Goal: Task Accomplishment & Management: Complete application form

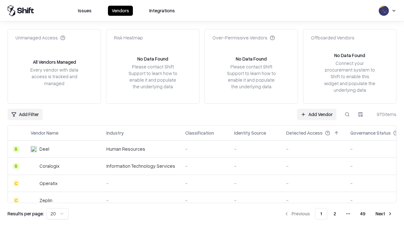
click at [317, 114] on link "Add Vendor" at bounding box center [316, 114] width 39 height 11
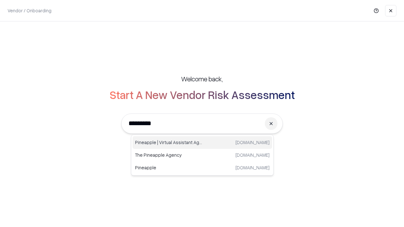
click at [202, 143] on div "Pineapple | Virtual Assistant Agency [DOMAIN_NAME]" at bounding box center [203, 142] width 140 height 13
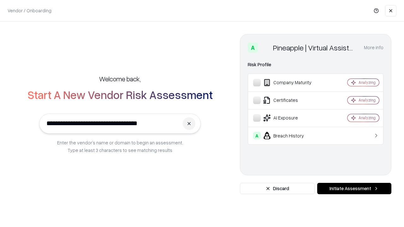
type input "**********"
click at [354, 189] on button "Initiate Assessment" at bounding box center [354, 188] width 74 height 11
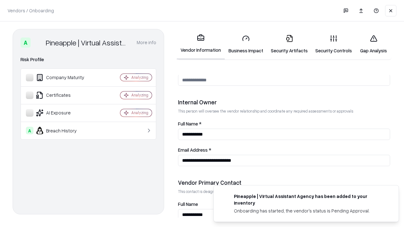
scroll to position [327, 0]
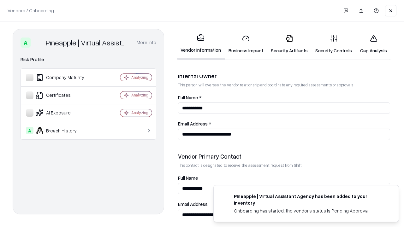
click at [289, 44] on link "Security Artifacts" at bounding box center [289, 44] width 45 height 29
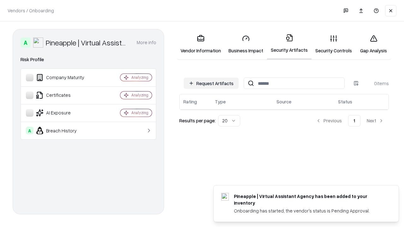
click at [211, 83] on button "Request Artifacts" at bounding box center [211, 83] width 55 height 11
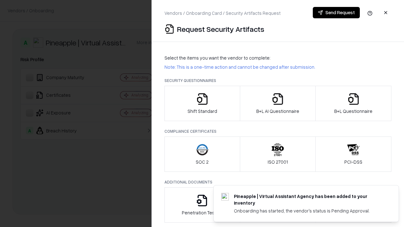
click at [353, 104] on icon "button" at bounding box center [353, 99] width 13 height 13
click at [278, 104] on icon "button" at bounding box center [278, 99] width 13 height 13
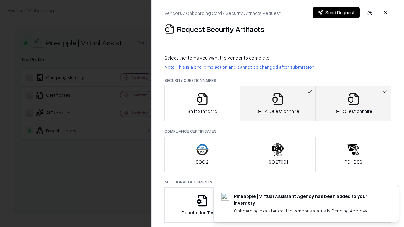
click at [336, 13] on button "Send Request" at bounding box center [336, 12] width 47 height 11
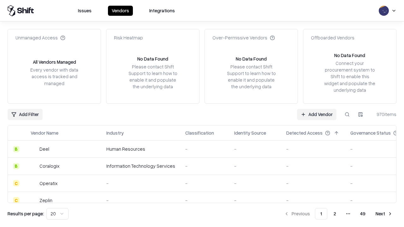
click at [347, 114] on button at bounding box center [347, 114] width 11 height 11
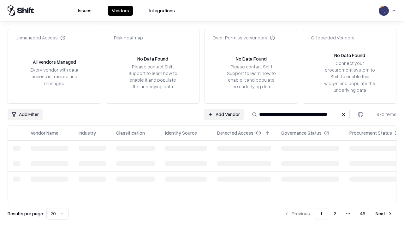
type input "**********"
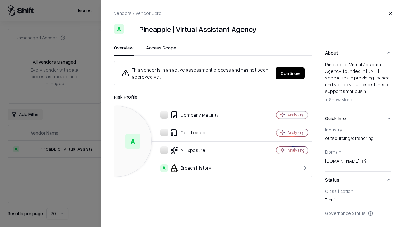
click at [290, 73] on button "Continue" at bounding box center [290, 73] width 29 height 11
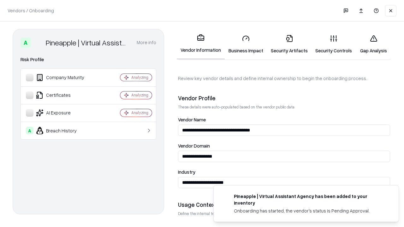
click at [289, 44] on link "Security Artifacts" at bounding box center [289, 44] width 45 height 29
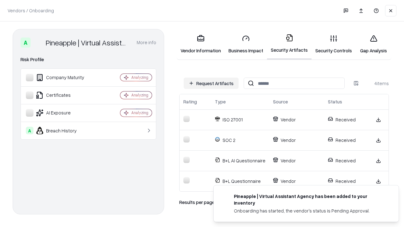
click at [374, 44] on link "Gap Analysis" at bounding box center [374, 44] width 36 height 29
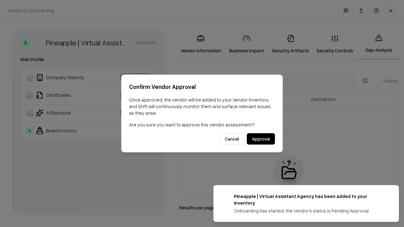
click at [261, 139] on button "Approve" at bounding box center [261, 139] width 28 height 11
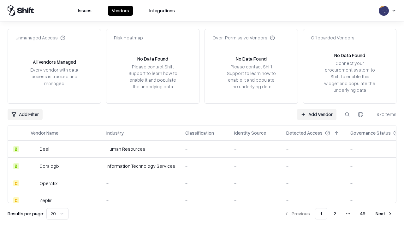
type input "**********"
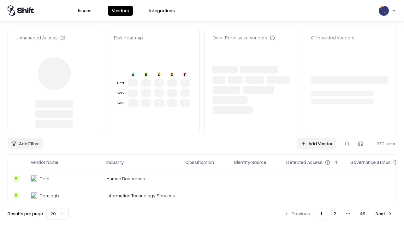
click at [317, 138] on link "Add Vendor" at bounding box center [316, 143] width 39 height 11
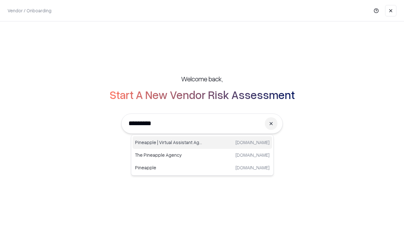
click at [202, 143] on div "Pineapple | Virtual Assistant Agency [DOMAIN_NAME]" at bounding box center [203, 142] width 140 height 13
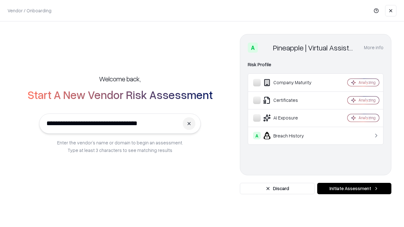
type input "**********"
click at [354, 189] on button "Initiate Assessment" at bounding box center [354, 188] width 74 height 11
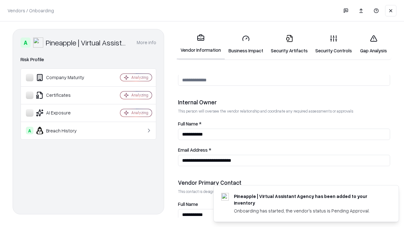
scroll to position [327, 0]
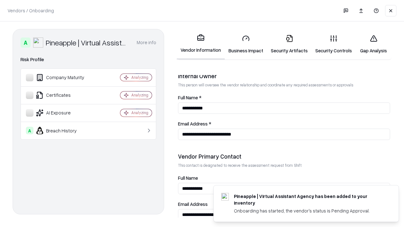
click at [374, 44] on link "Gap Analysis" at bounding box center [374, 44] width 36 height 29
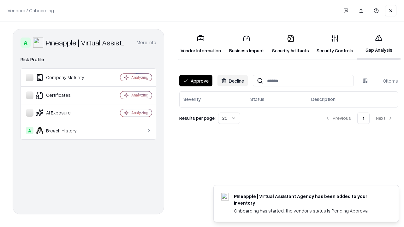
click at [196, 81] on button "Approve" at bounding box center [195, 80] width 33 height 11
